Goal: Use online tool/utility: Utilize a website feature to perform a specific function

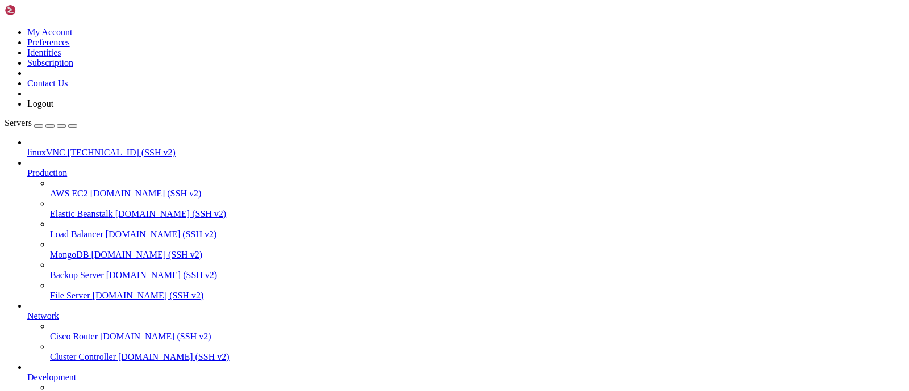
scroll to position [97, 0]
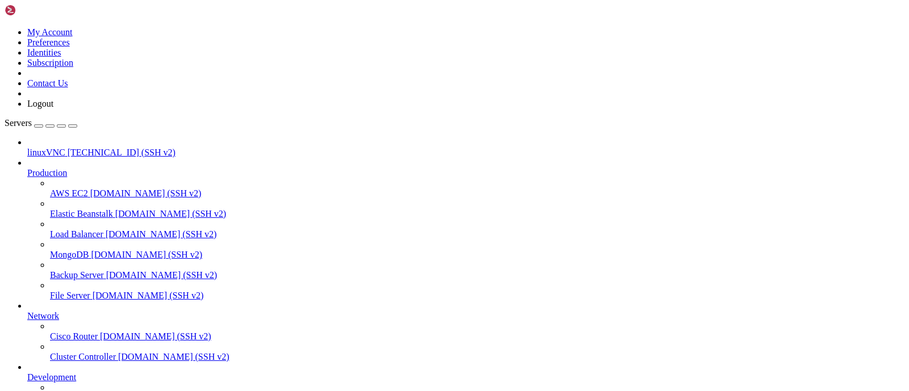
drag, startPoint x: 690, startPoint y: 683, endPoint x: 695, endPoint y: 756, distance: 72.3
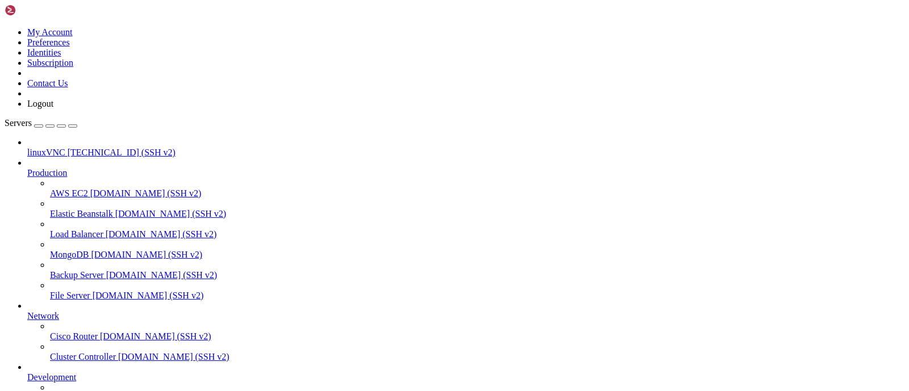
drag, startPoint x: 765, startPoint y: 874, endPoint x: 768, endPoint y: 894, distance: 19.4
